Goal: Complete application form

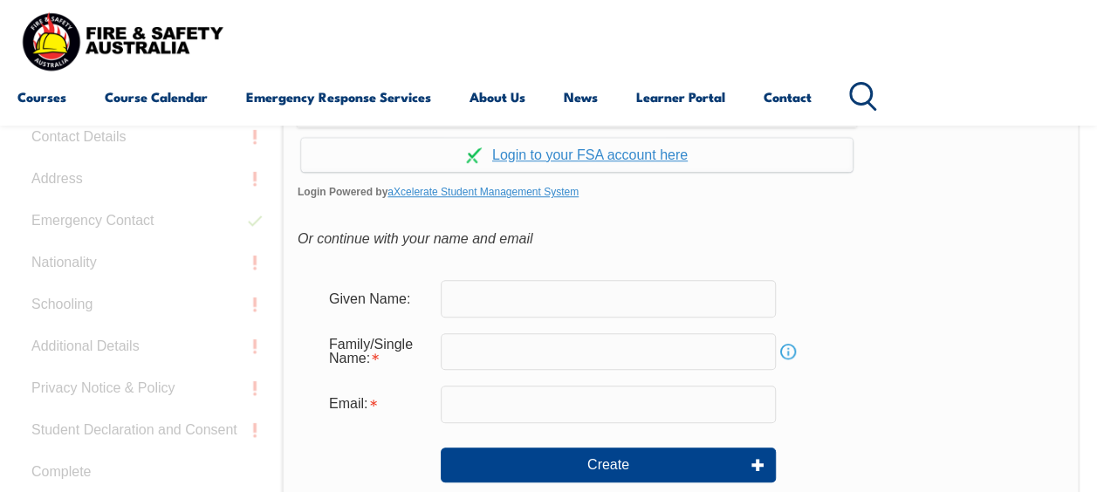
scroll to position [497, 0]
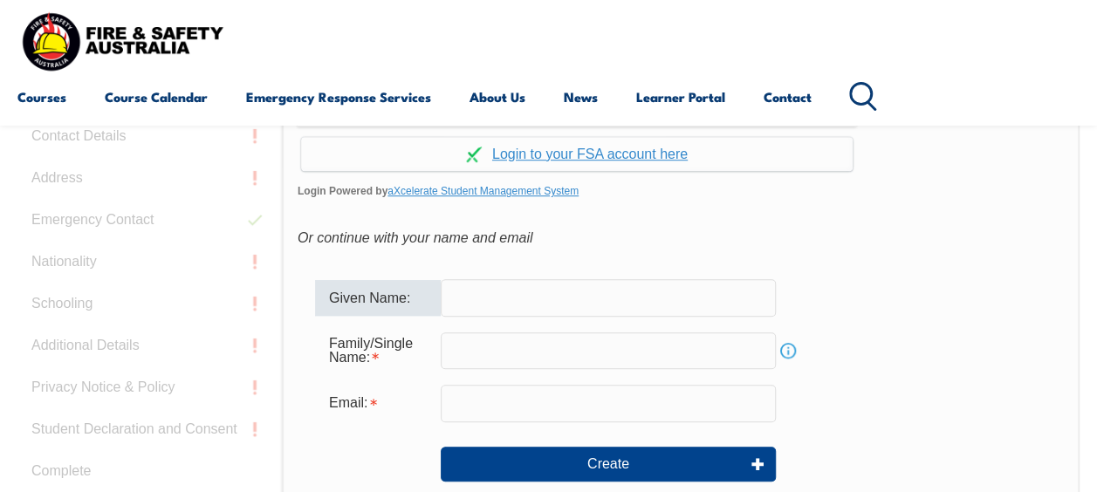
click at [648, 291] on input "text" at bounding box center [608, 297] width 335 height 37
type input "[PERSON_NAME]"
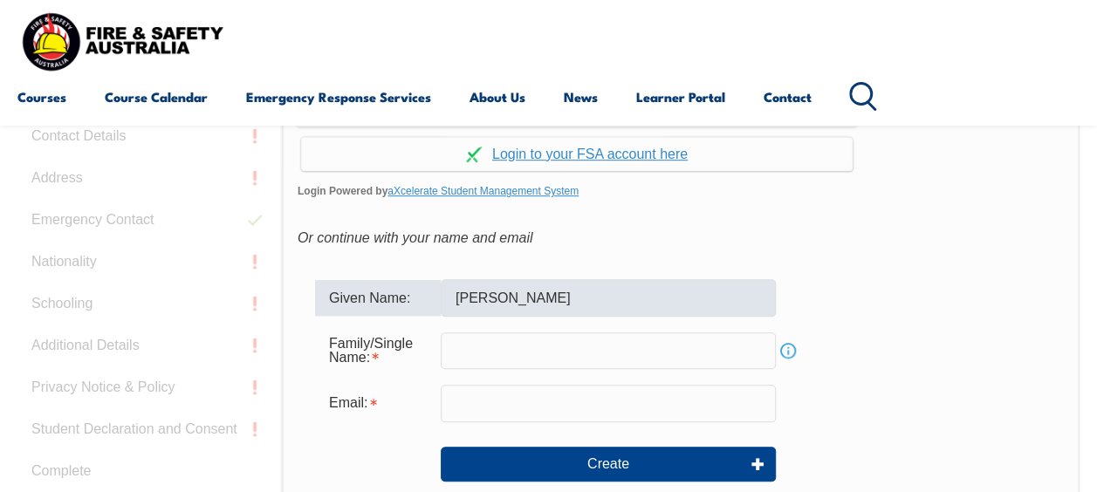
type input "[PERSON_NAME]"
type input "[EMAIL_ADDRESS][DOMAIN_NAME]"
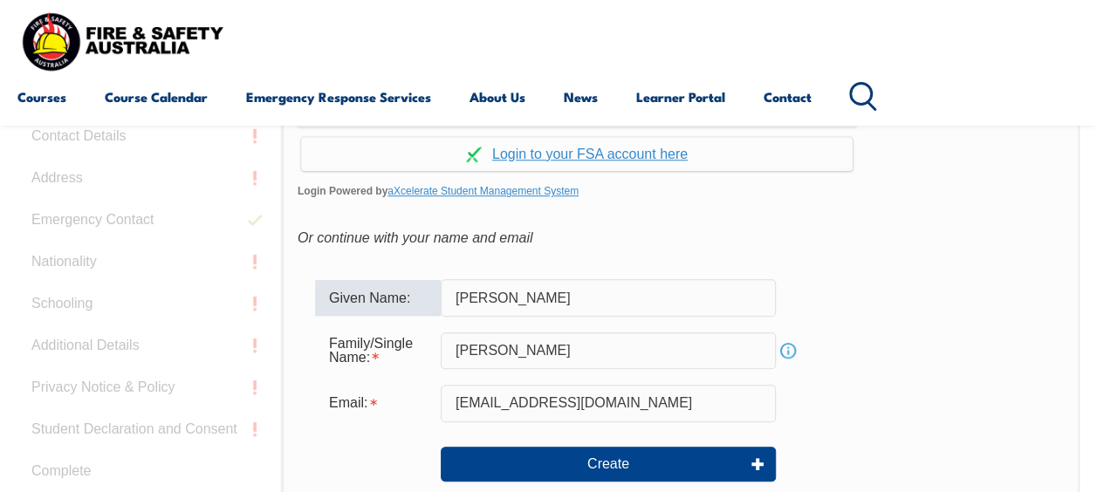
scroll to position [558, 0]
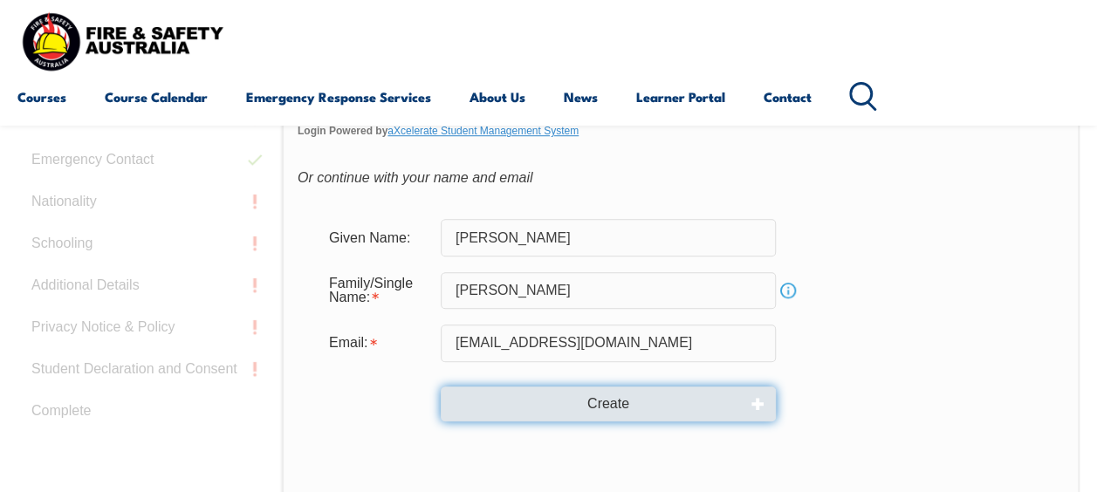
click at [649, 402] on button "Create" at bounding box center [608, 404] width 335 height 35
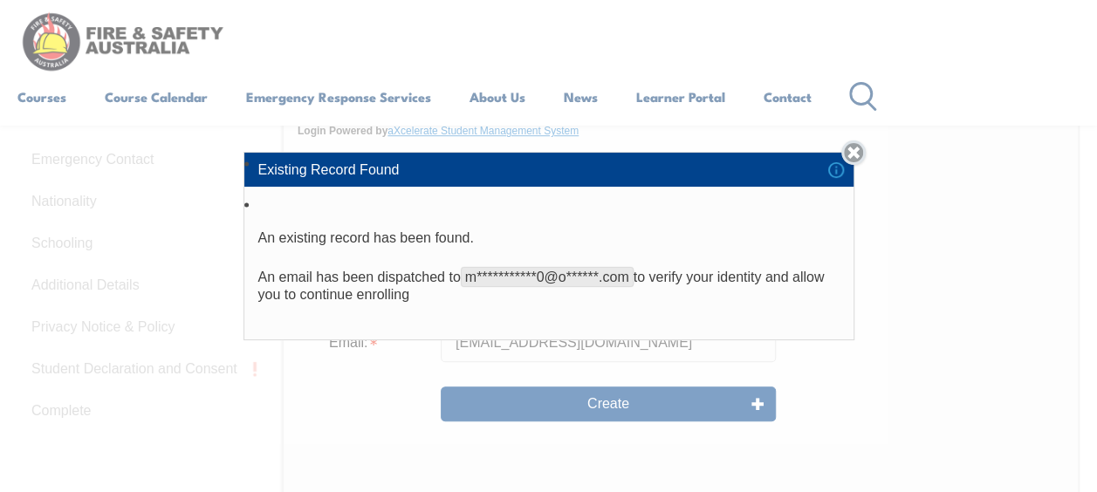
click at [859, 154] on link "Close" at bounding box center [853, 153] width 24 height 24
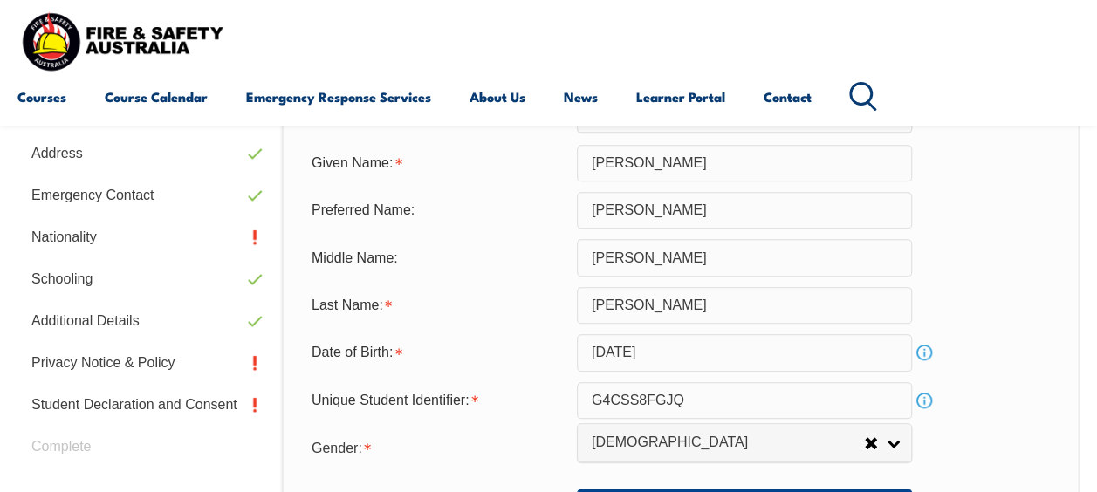
scroll to position [561, 0]
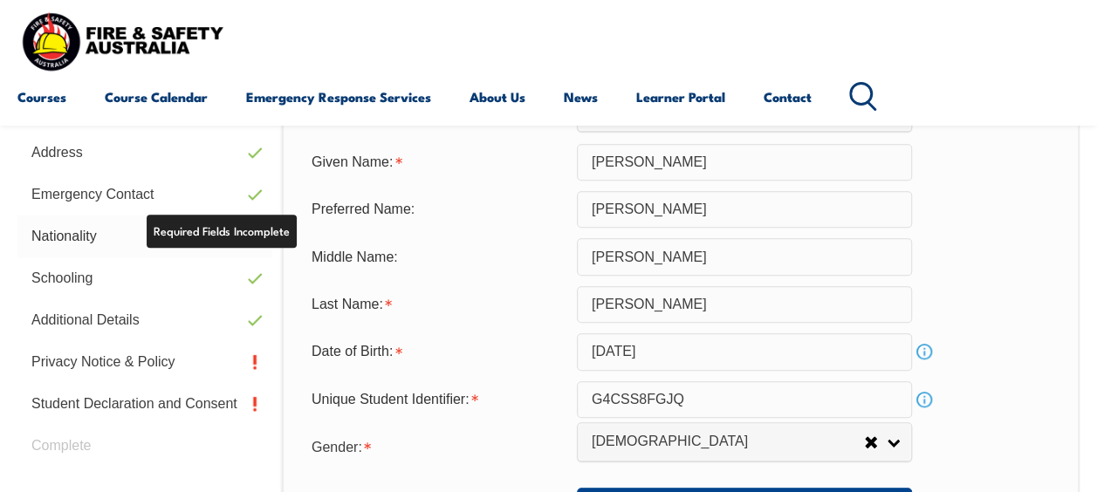
click at [209, 250] on link "Nationality" at bounding box center [144, 237] width 255 height 42
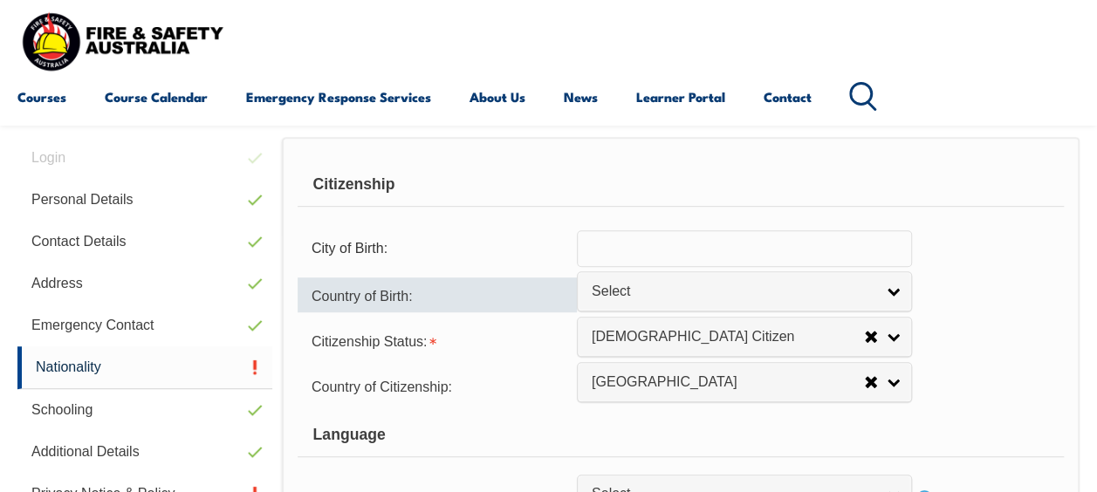
scroll to position [422, 0]
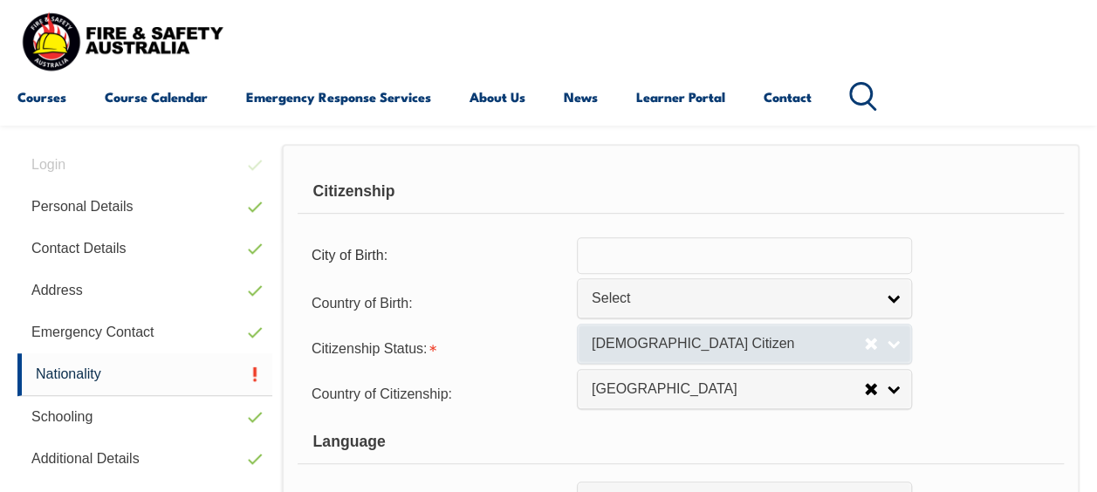
click at [665, 337] on span "[DEMOGRAPHIC_DATA] Citizen" at bounding box center [728, 344] width 272 height 18
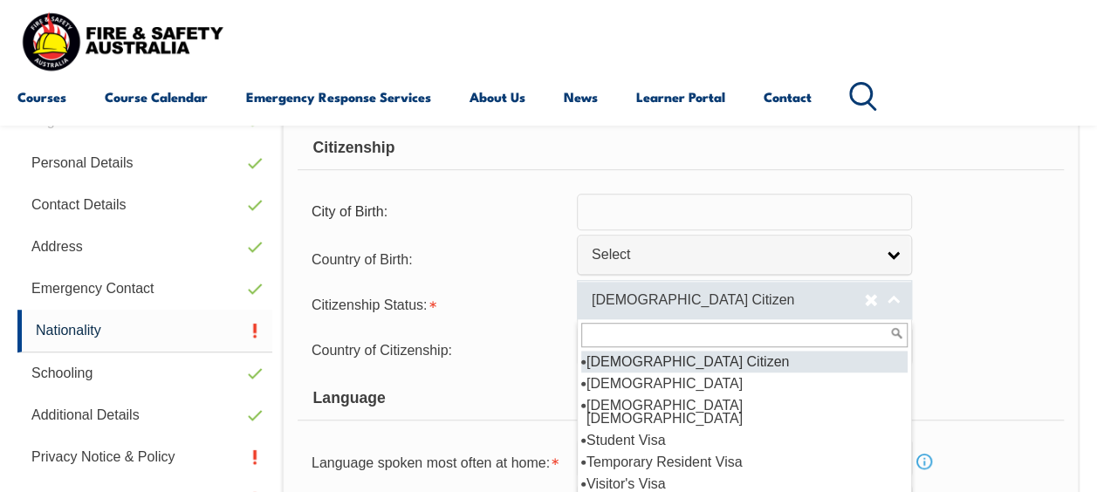
scroll to position [468, 0]
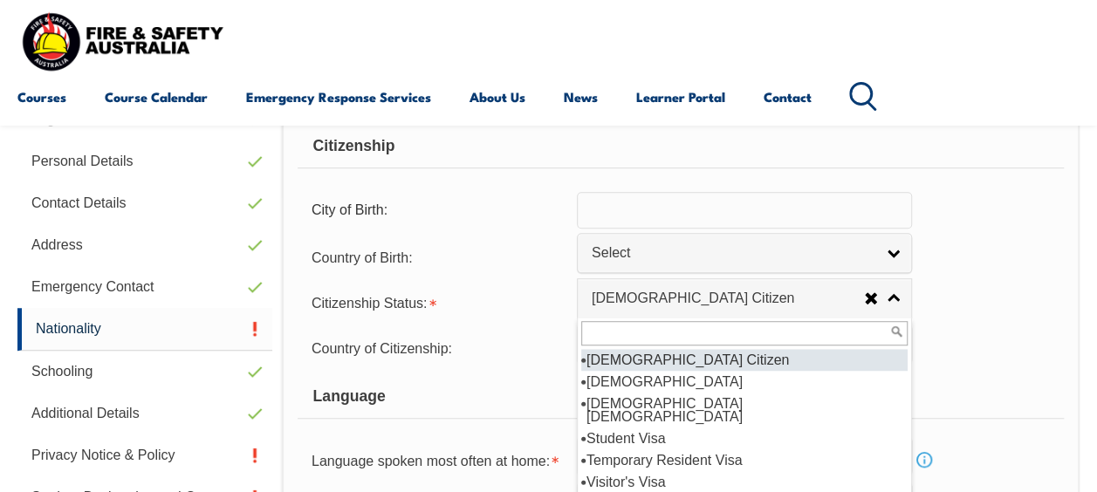
click at [669, 355] on li "[DEMOGRAPHIC_DATA] Citizen" at bounding box center [744, 360] width 326 height 22
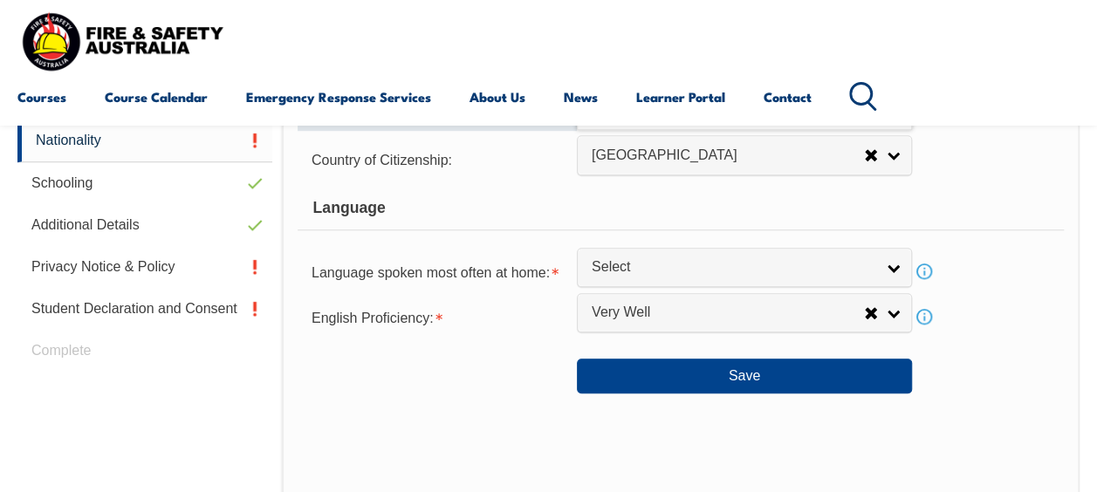
scroll to position [646, 0]
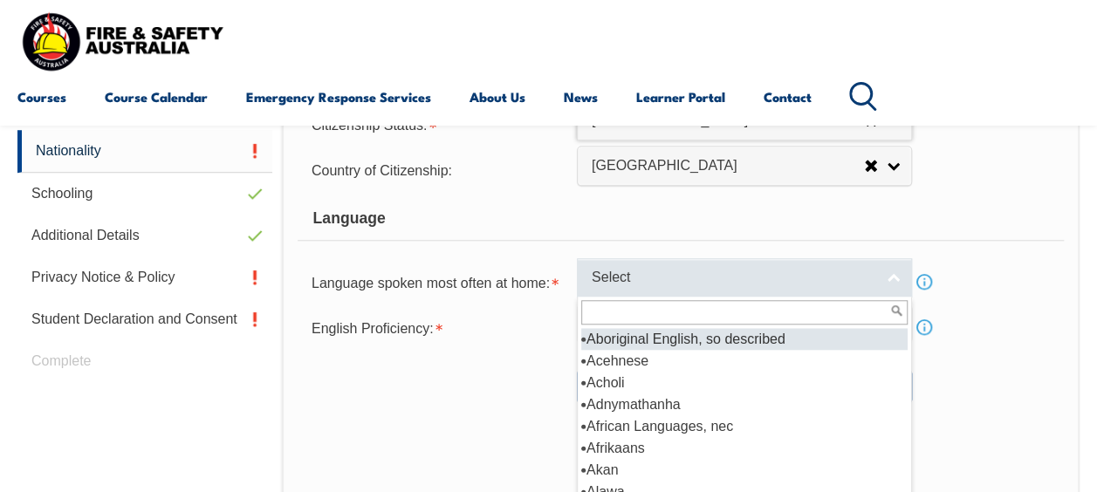
click at [635, 277] on span "Select" at bounding box center [733, 278] width 283 height 18
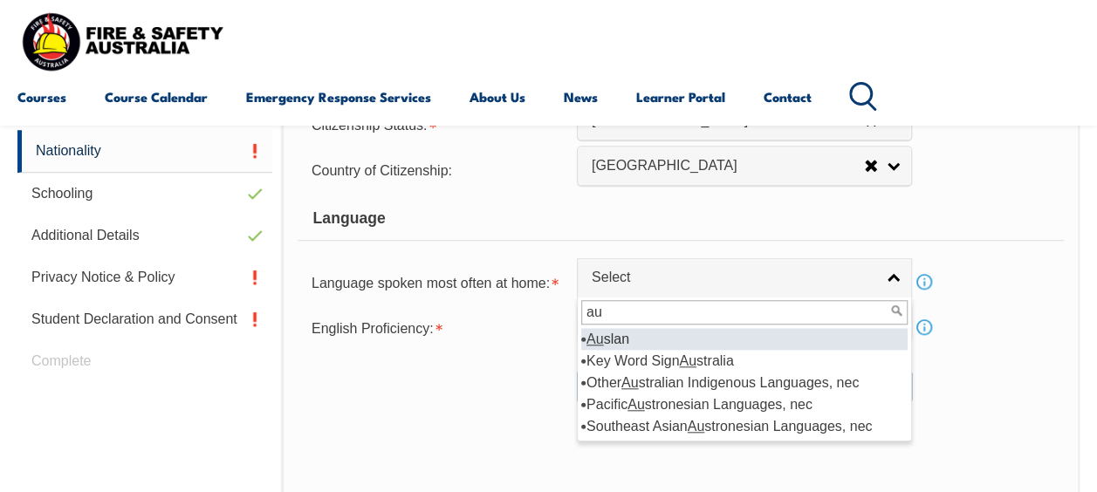
type input "a"
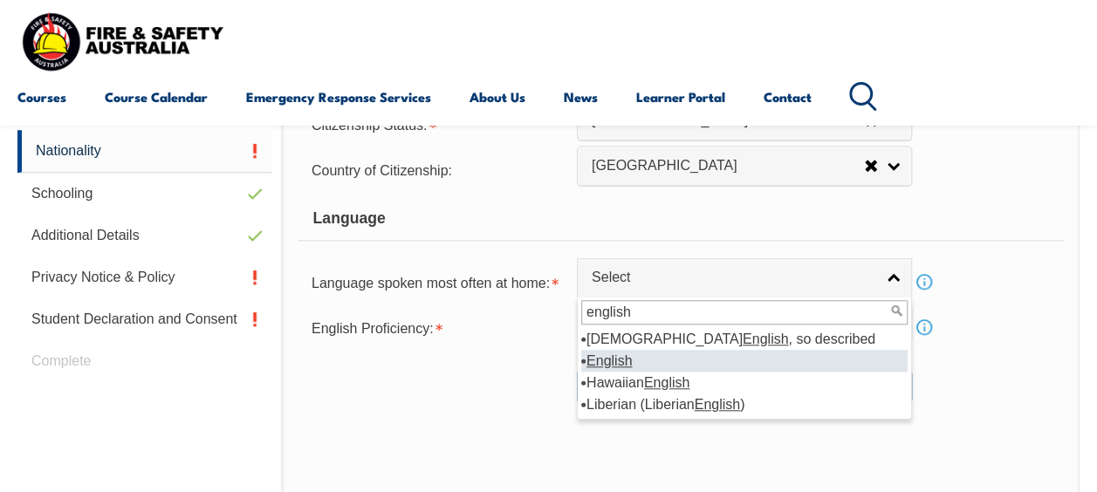
type input "english"
click at [654, 357] on li "English" at bounding box center [744, 361] width 326 height 22
select select "1201"
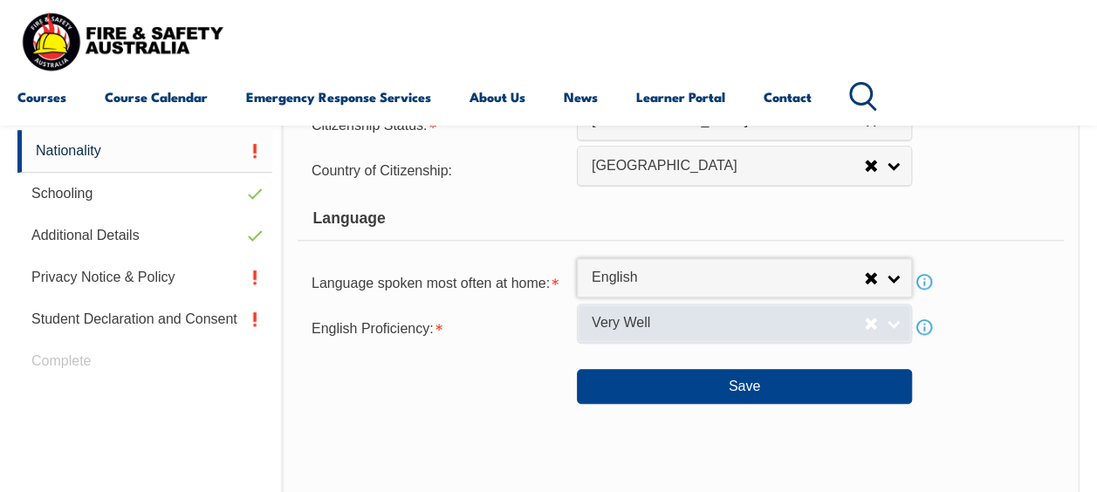
click at [739, 324] on span "Very Well" at bounding box center [728, 323] width 272 height 18
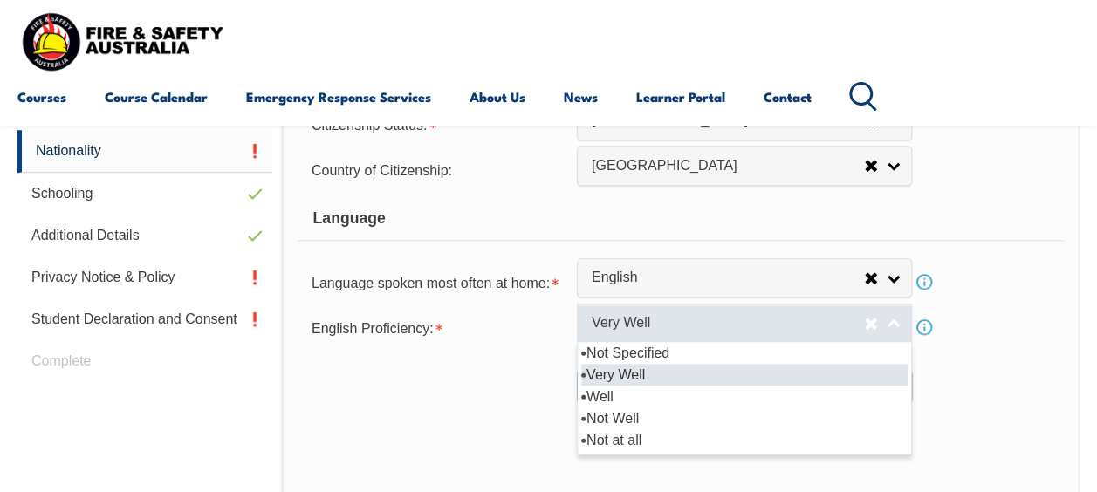
click at [744, 322] on span "Very Well" at bounding box center [728, 323] width 272 height 18
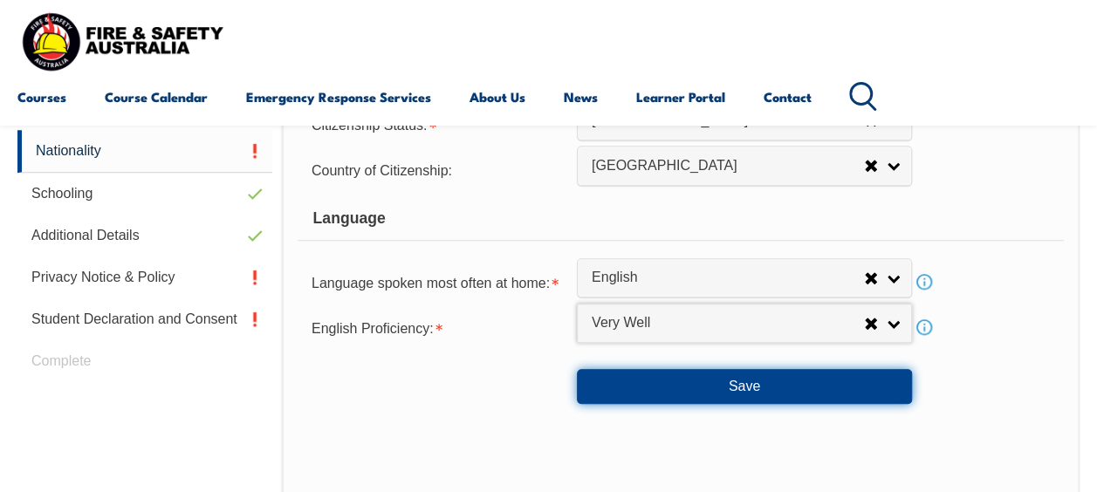
click at [738, 391] on button "Save" at bounding box center [744, 386] width 335 height 35
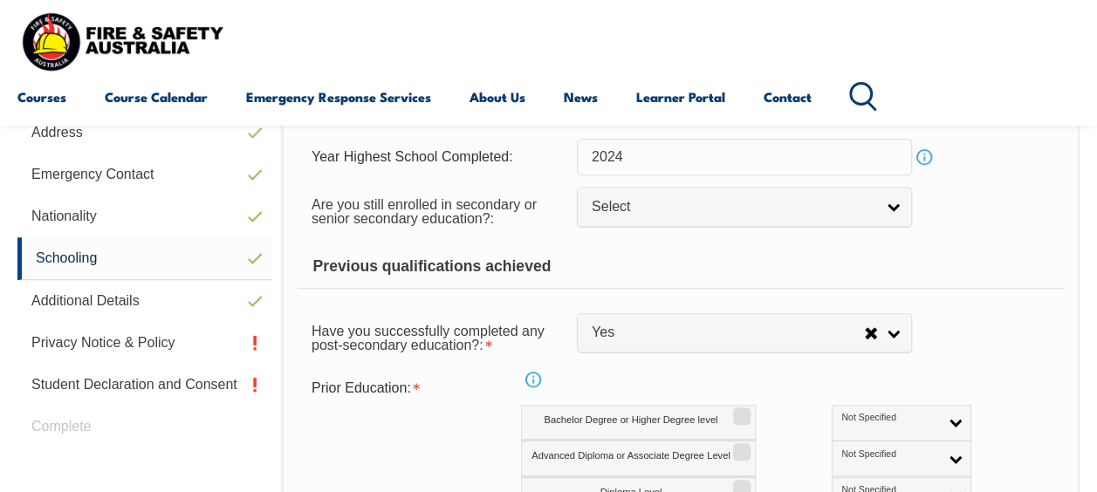
scroll to position [588, 0]
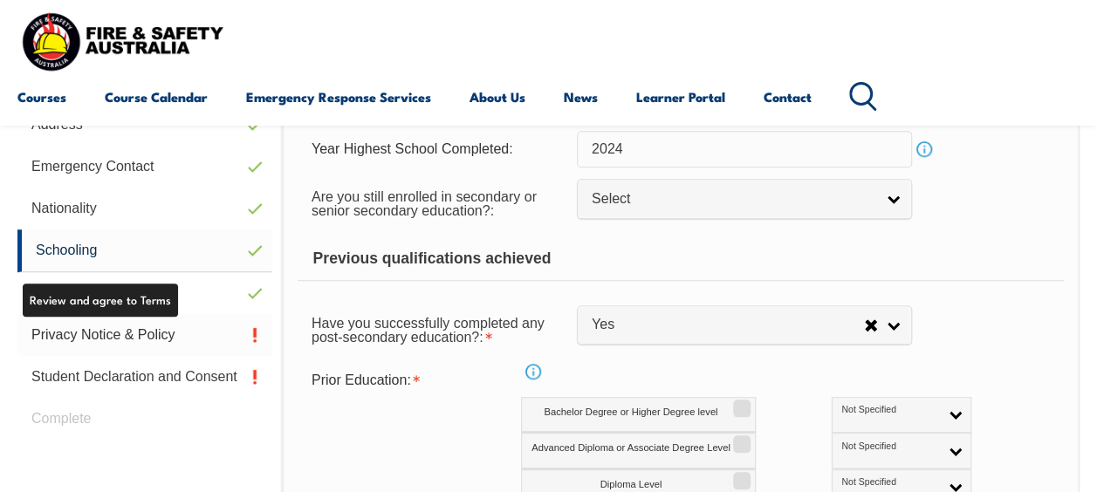
click at [126, 329] on link "Privacy Notice & Policy" at bounding box center [144, 335] width 255 height 42
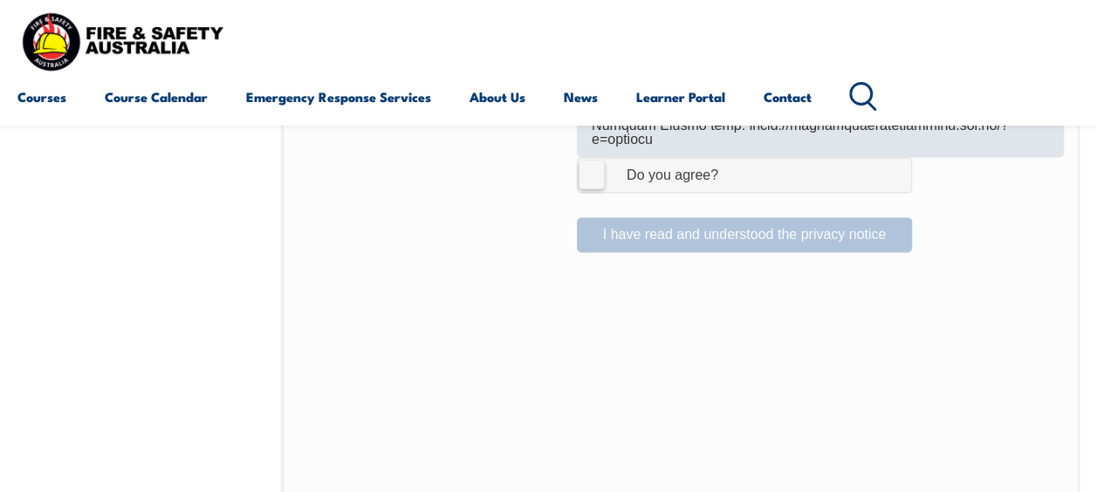
scroll to position [1276, 0]
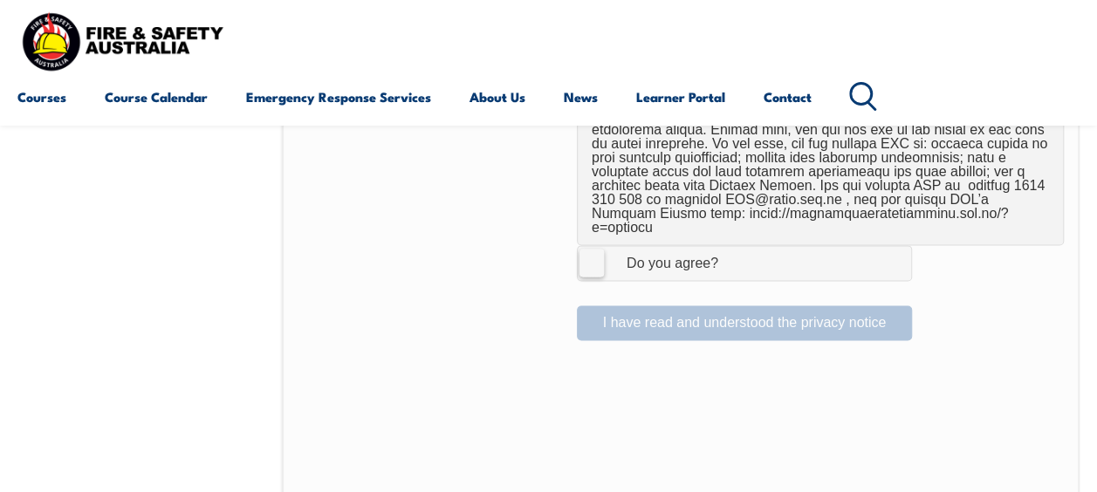
click at [588, 245] on label "I Agree Do you agree?" at bounding box center [744, 262] width 335 height 35
click at [732, 246] on input "I Agree Do you agree?" at bounding box center [747, 262] width 30 height 33
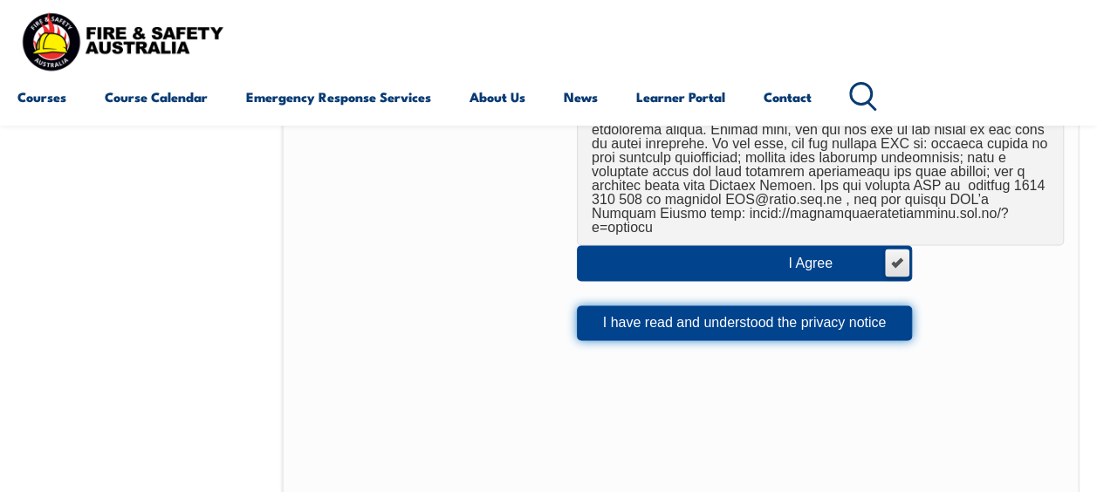
click at [724, 305] on button "I have read and understood the privacy notice" at bounding box center [744, 322] width 335 height 35
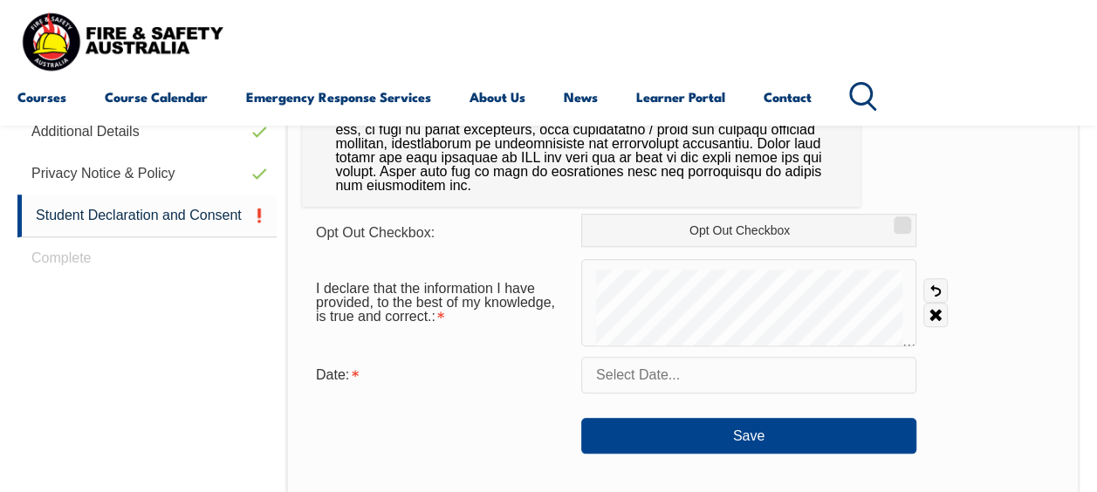
scroll to position [747, 0]
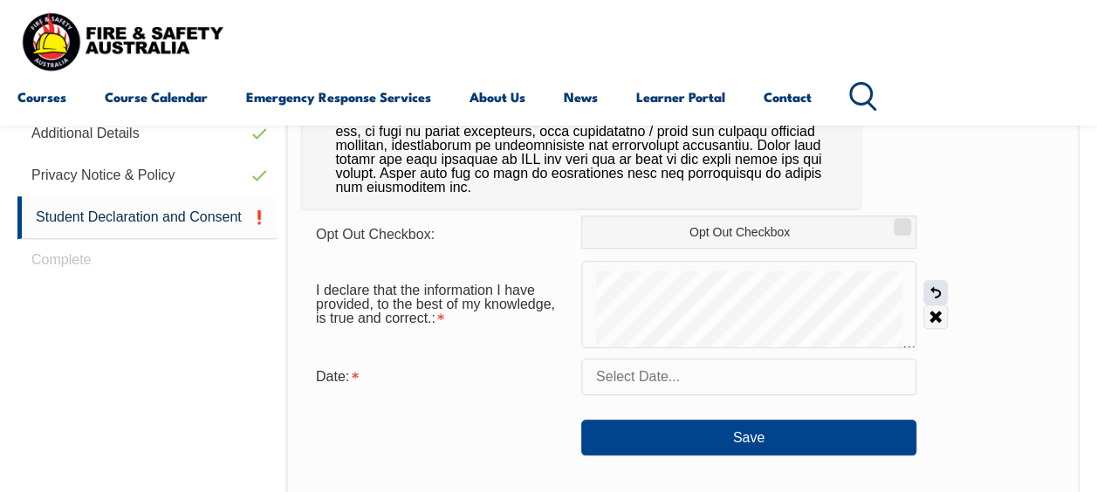
click at [936, 287] on link "Undo" at bounding box center [935, 292] width 24 height 24
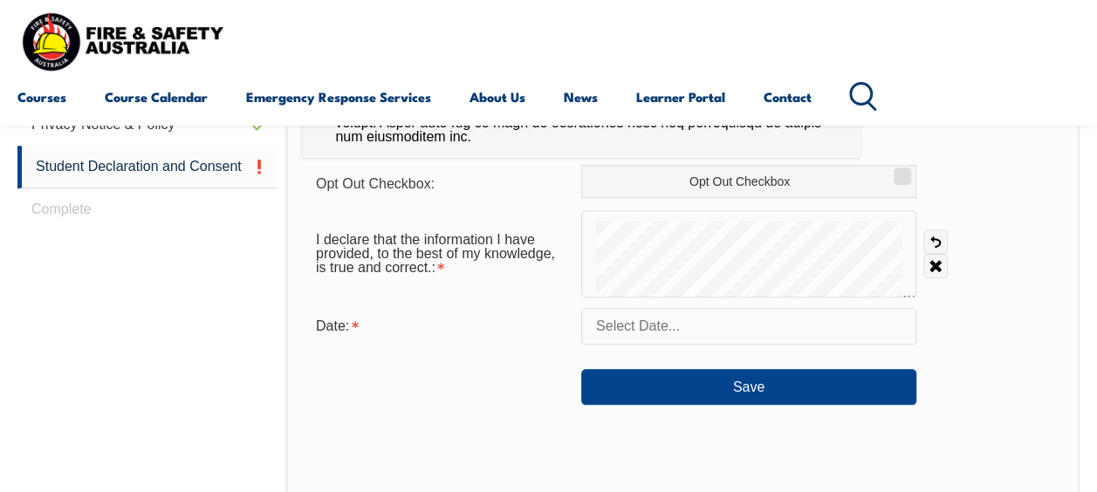
scroll to position [820, 0]
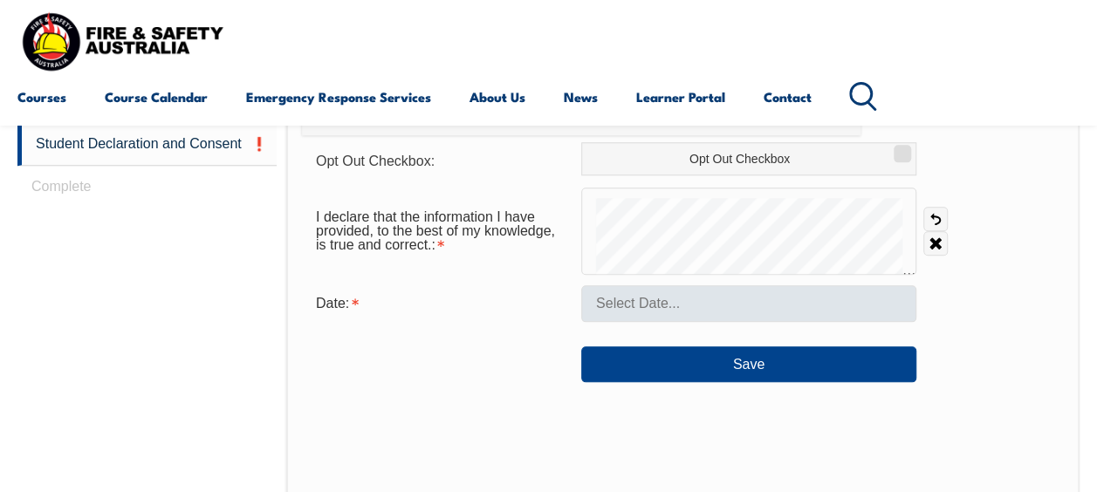
click at [775, 299] on form "Opt Out Checkbox: Opt Out Checkbox I declare that the information I have provid…" at bounding box center [683, 262] width 762 height 240
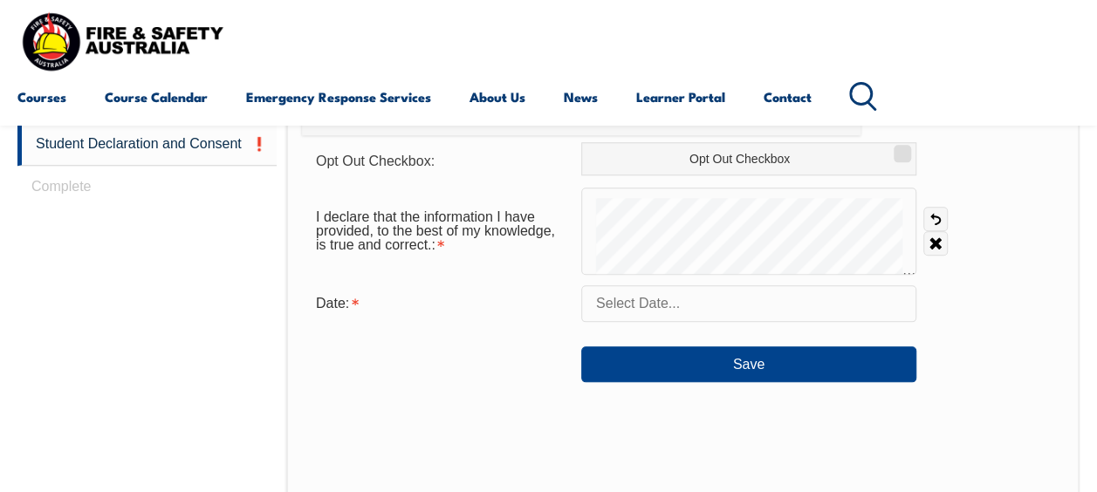
click at [725, 286] on input "text" at bounding box center [748, 303] width 335 height 37
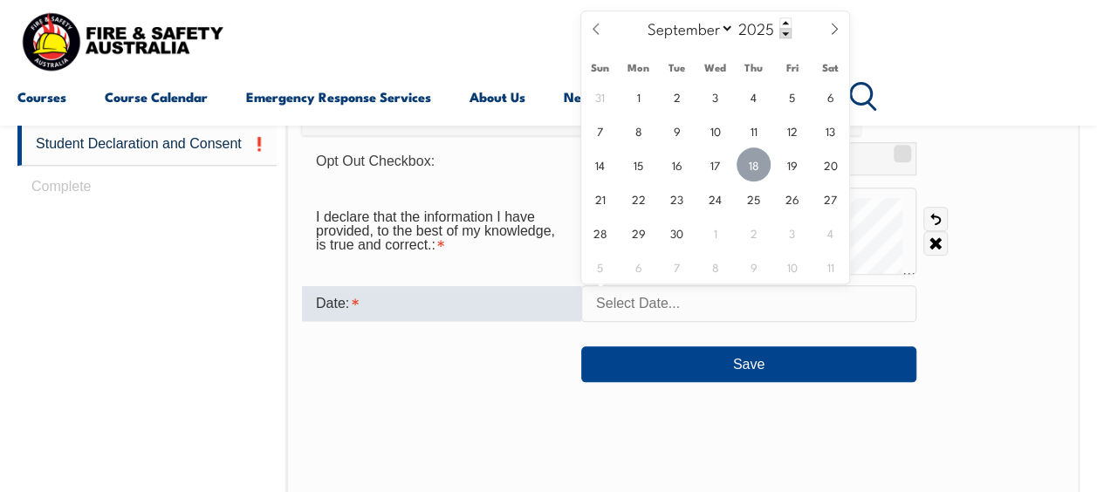
click at [755, 161] on span "18" at bounding box center [754, 165] width 34 height 34
type input "September 18, 2025"
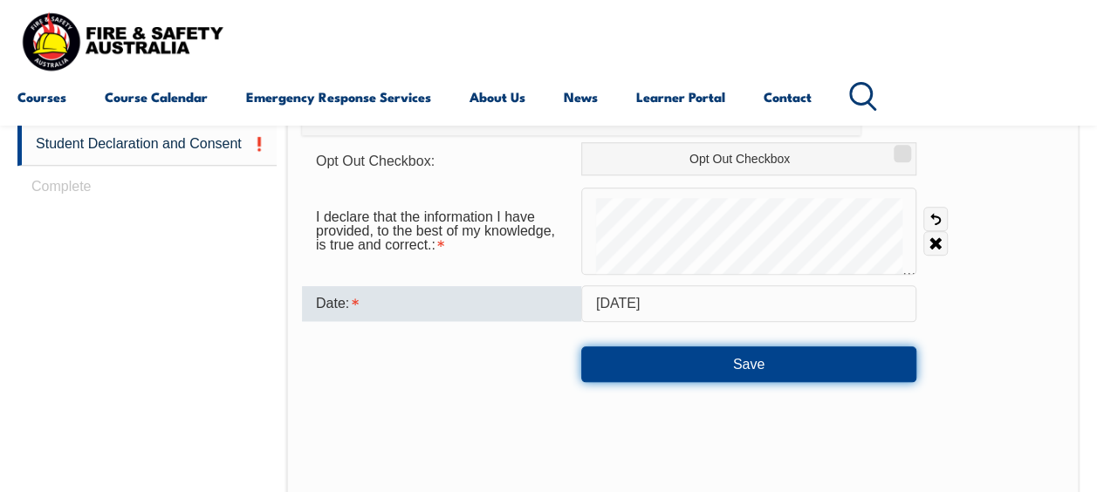
click at [734, 360] on button "Save" at bounding box center [748, 363] width 335 height 35
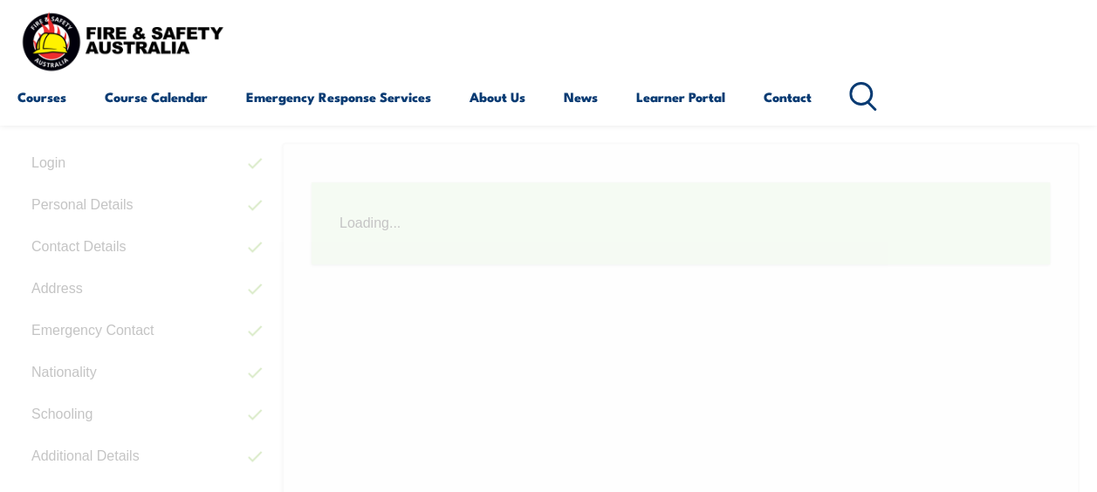
scroll to position [423, 0]
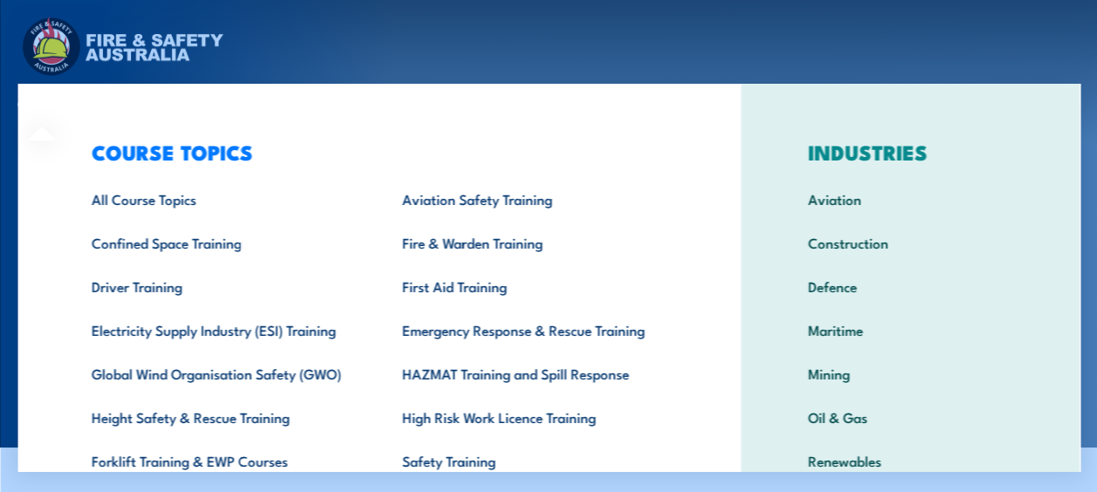
click at [45, 98] on div "COURSE TOPICS All Course Topics Aviation Safety Training Confined Space Trainin…" at bounding box center [378, 360] width 723 height 552
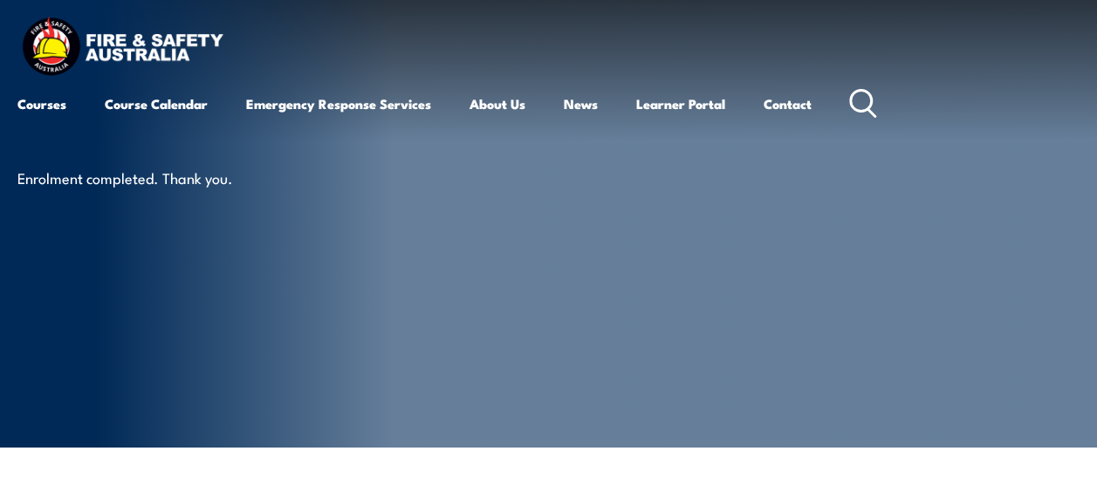
click at [0, 0] on div "COURSE TOPICS All Course Topics Aviation Safety Training Confined Space Trainin…" at bounding box center [0, 0] width 0 height 0
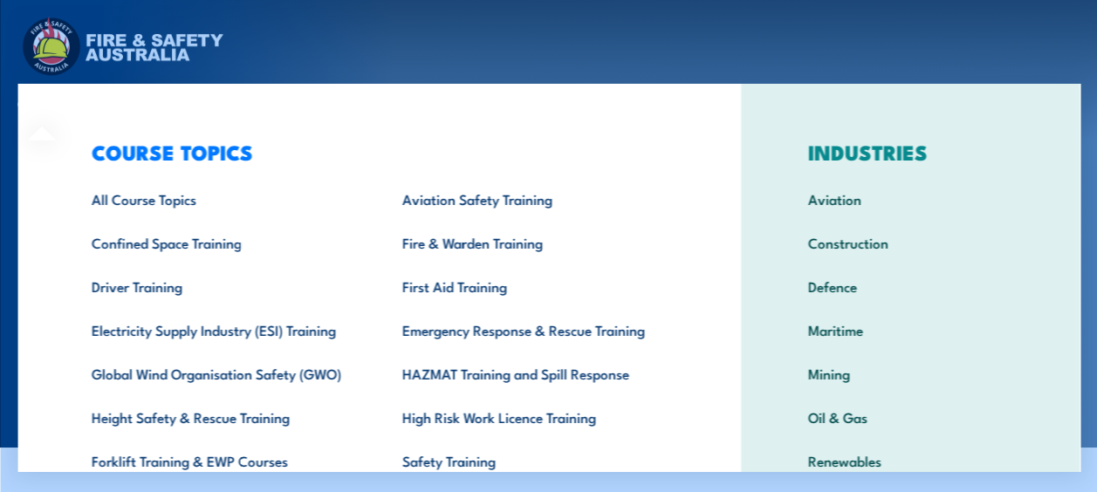
click at [51, 100] on div "COURSE TOPICS All Course Topics Aviation Safety Training Confined Space Trainin…" at bounding box center [378, 360] width 723 height 552
